Goal: Find specific page/section: Find specific page/section

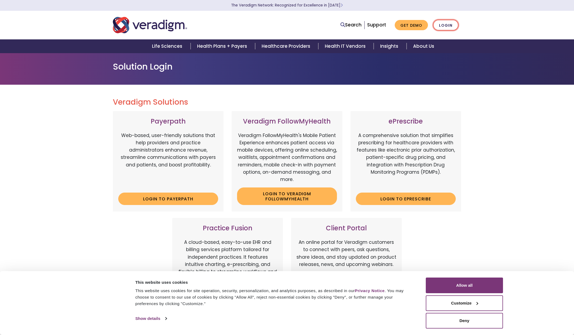
click at [445, 25] on link "Login" at bounding box center [445, 25] width 25 height 11
click at [467, 284] on button "Allow all" at bounding box center [464, 286] width 77 height 16
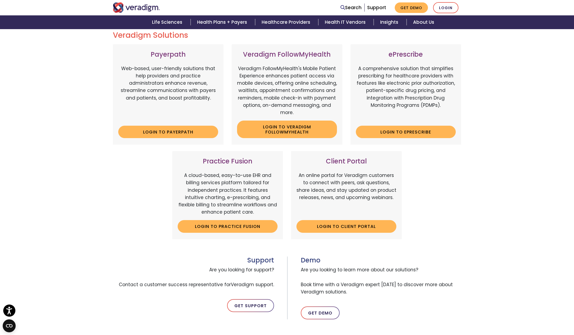
scroll to position [135, 0]
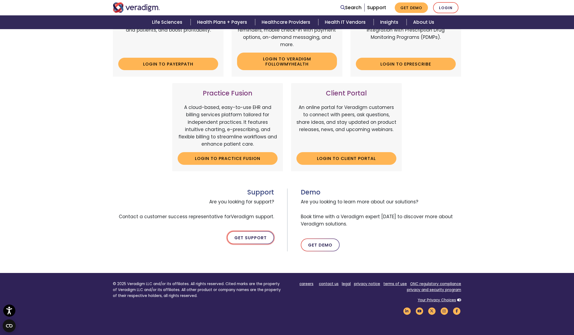
click at [252, 240] on link "Get Support" at bounding box center [250, 237] width 47 height 13
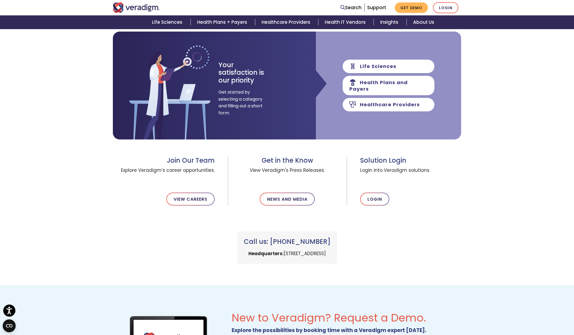
scroll to position [81, 0]
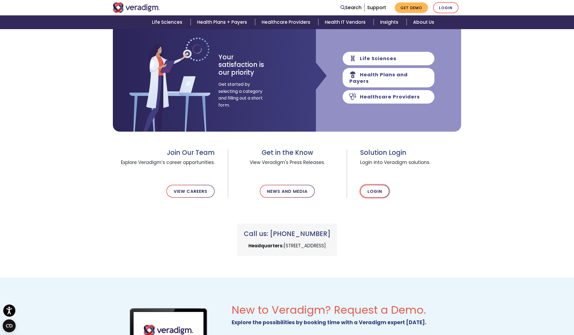
click at [378, 190] on link "Login" at bounding box center [374, 191] width 29 height 13
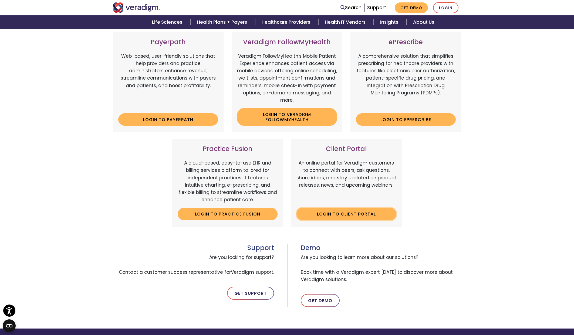
scroll to position [81, 0]
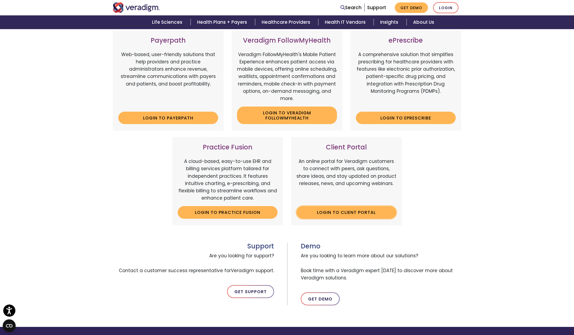
click at [339, 214] on link "Login to Client Portal" at bounding box center [346, 212] width 100 height 12
